Goal: Transaction & Acquisition: Download file/media

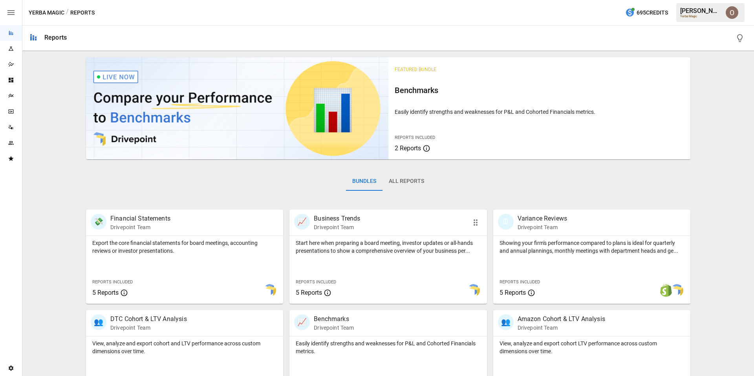
scroll to position [132, 0]
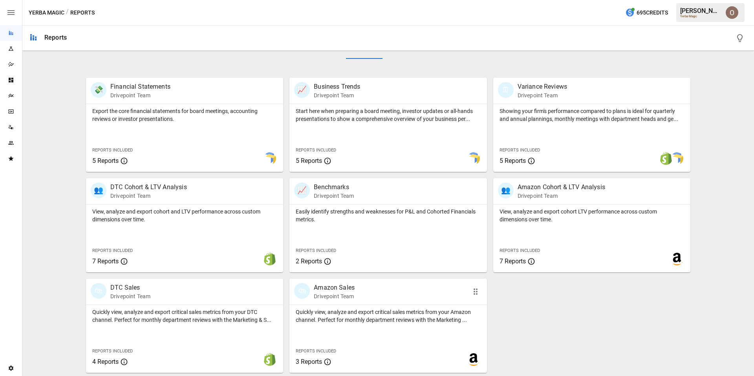
click at [395, 336] on div "Quickly view, analyze and export critical sales metrics from your Amazon channe…" at bounding box center [388, 339] width 197 height 68
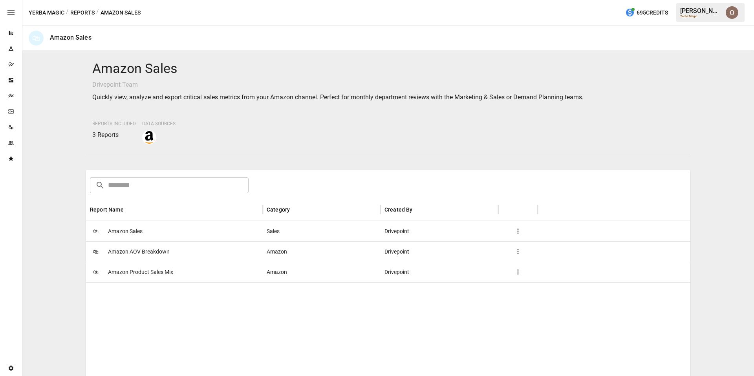
click at [129, 233] on span "Amazon Sales" at bounding box center [125, 232] width 35 height 20
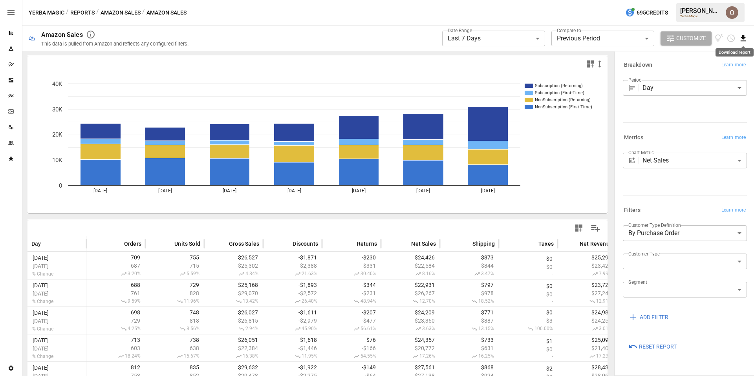
click at [744, 37] on icon "Download report" at bounding box center [743, 38] width 5 height 6
click at [715, 53] on li "Download as PDF" at bounding box center [717, 54] width 62 height 16
